Goal: Information Seeking & Learning: Understand process/instructions

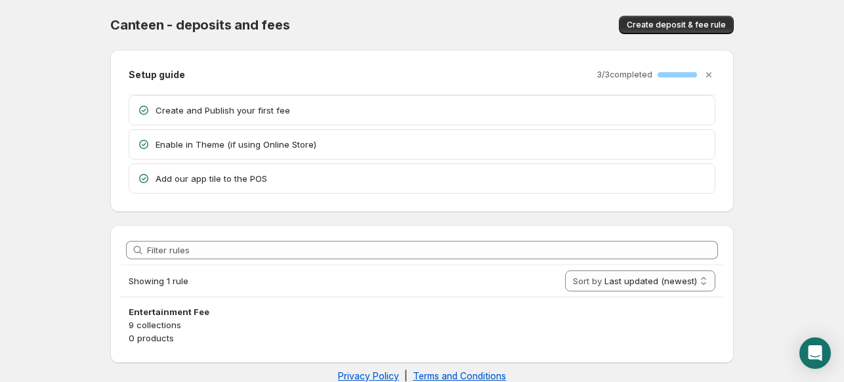
scroll to position [21, 0]
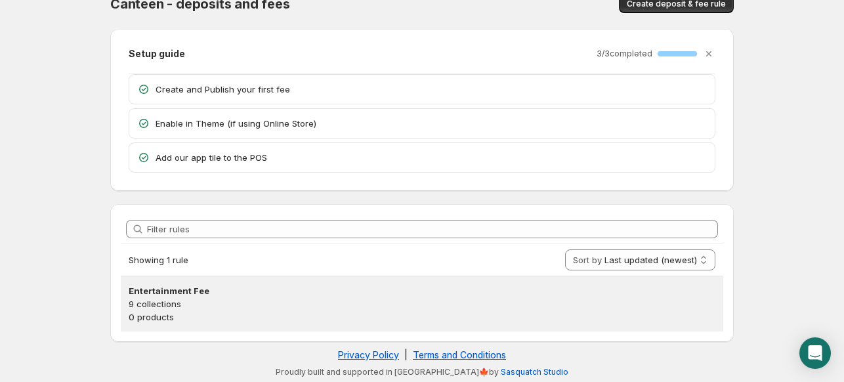
click at [165, 291] on h3 "Entertainment Fee" at bounding box center [422, 290] width 587 height 13
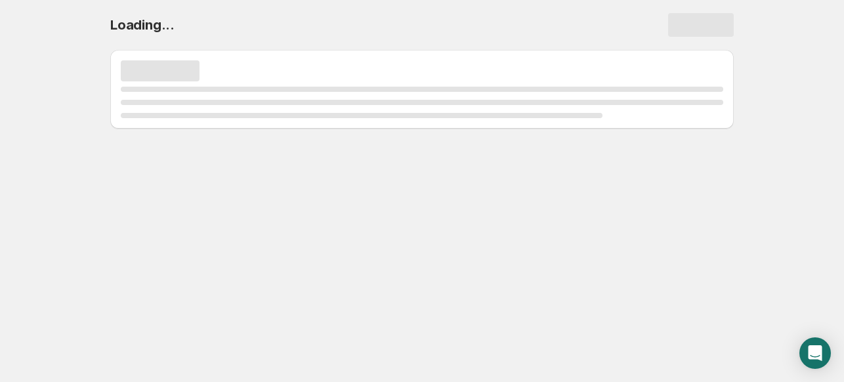
scroll to position [0, 0]
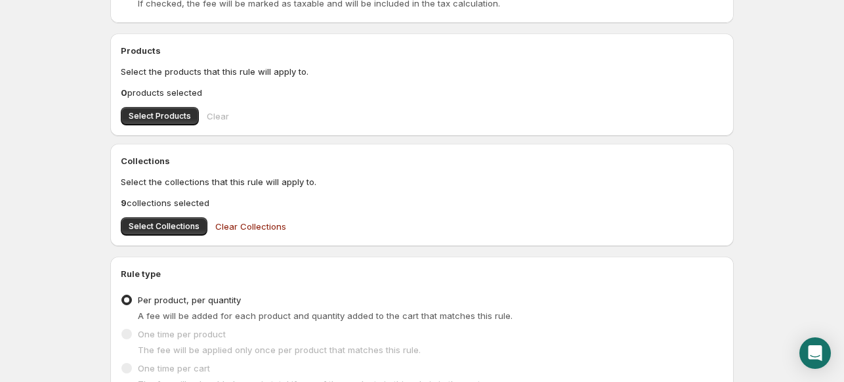
scroll to position [420, 0]
click at [146, 223] on span "Select Collections" at bounding box center [164, 225] width 71 height 11
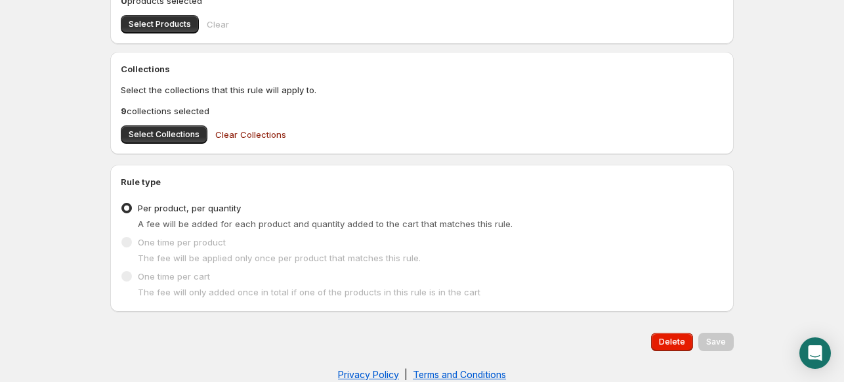
scroll to position [514, 0]
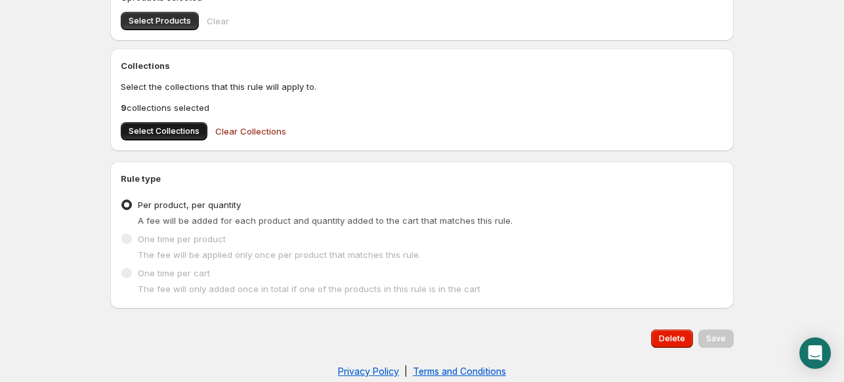
click at [154, 135] on span "Select Collections" at bounding box center [164, 131] width 71 height 11
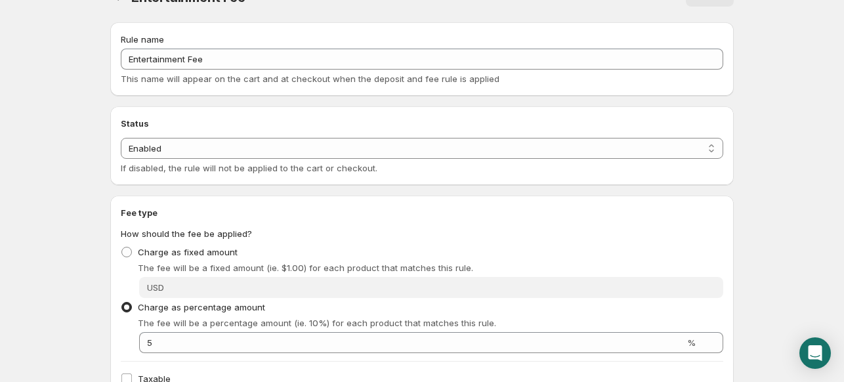
scroll to position [0, 0]
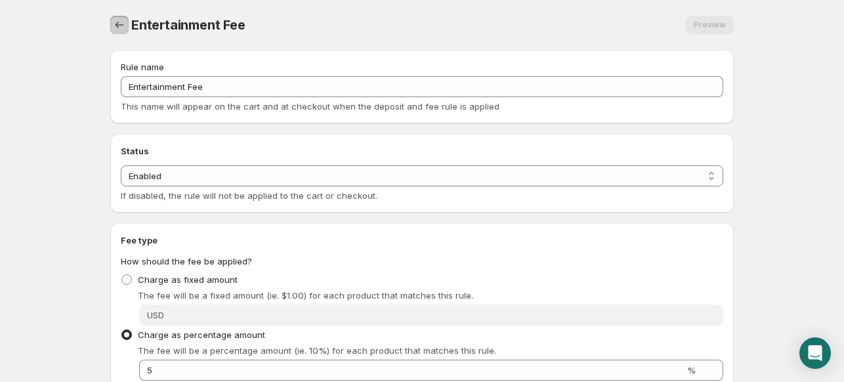
click at [118, 25] on icon "Settings" at bounding box center [119, 24] width 13 height 13
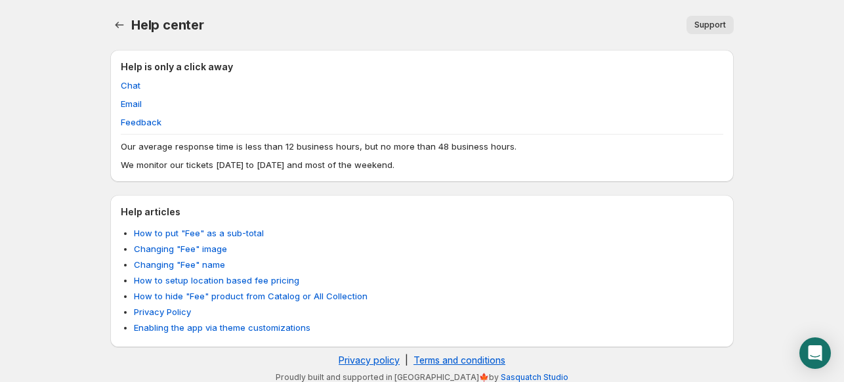
scroll to position [7, 0]
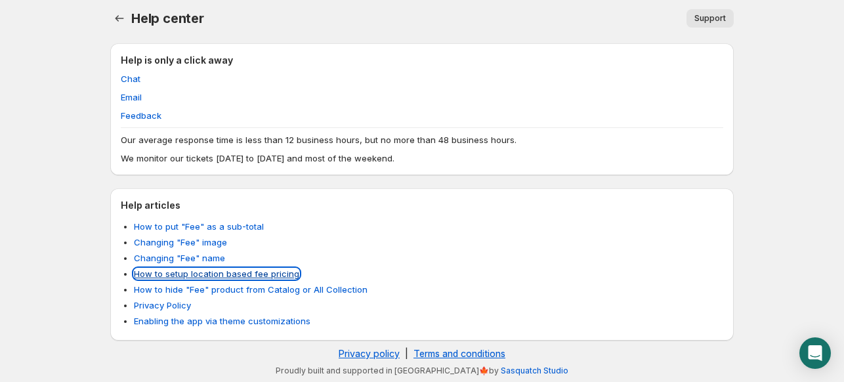
click at [205, 274] on link "How to setup location based fee pricing" at bounding box center [216, 273] width 165 height 11
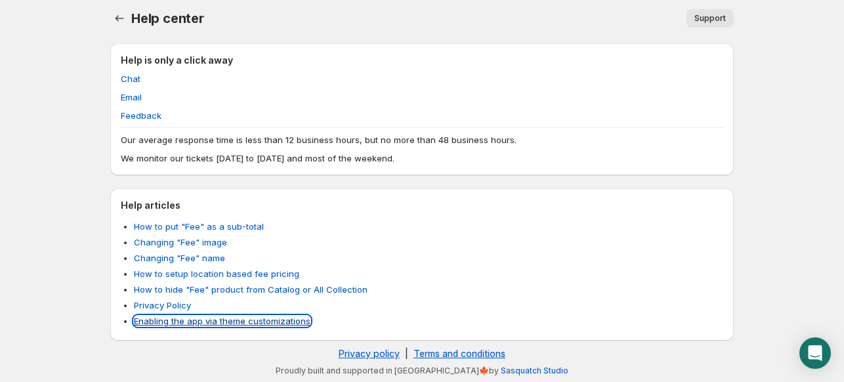
click at [161, 322] on link "Enabling the app via theme customizations" at bounding box center [222, 321] width 177 height 11
